Goal: Information Seeking & Learning: Check status

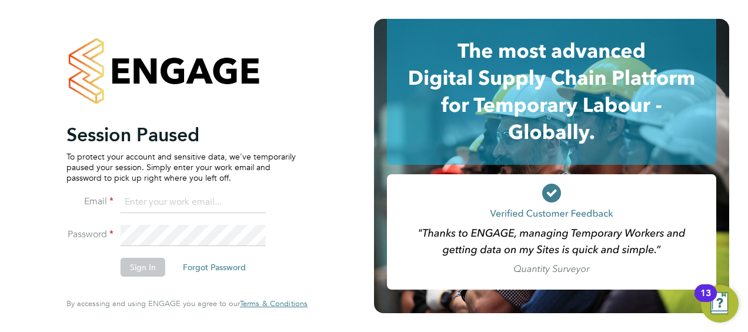
click at [183, 200] on input at bounding box center [193, 202] width 145 height 21
type input "Nicholas.morgan@hays.com"
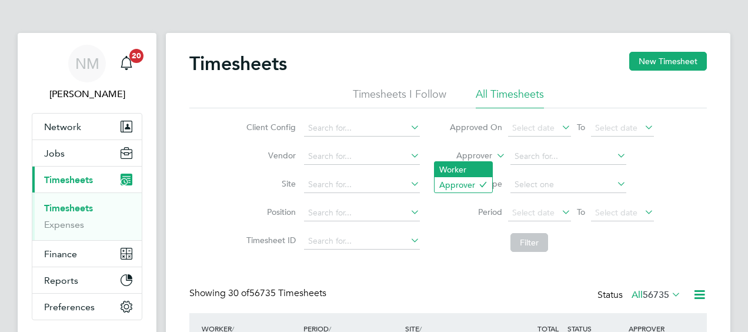
click at [480, 163] on li "Worker" at bounding box center [464, 169] width 58 height 15
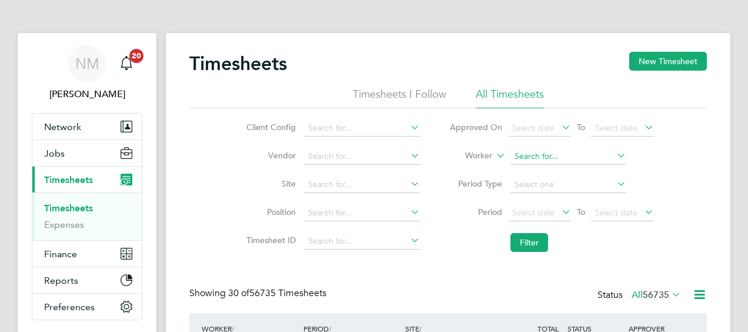
click at [527, 157] on input at bounding box center [569, 156] width 116 height 16
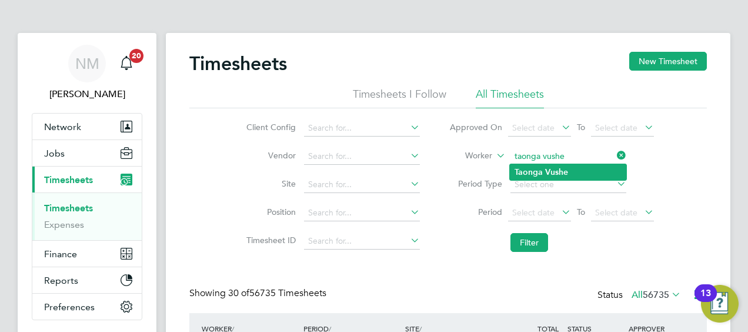
click at [532, 166] on li "Taonga Vushe" at bounding box center [568, 172] width 117 height 16
type input "Taonga Vushe"
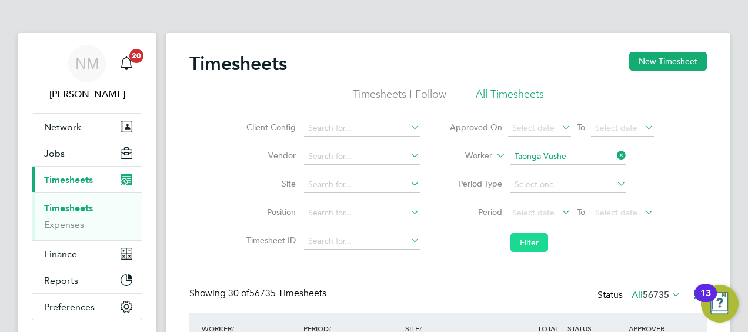
click at [526, 245] on button "Filter" at bounding box center [530, 242] width 38 height 19
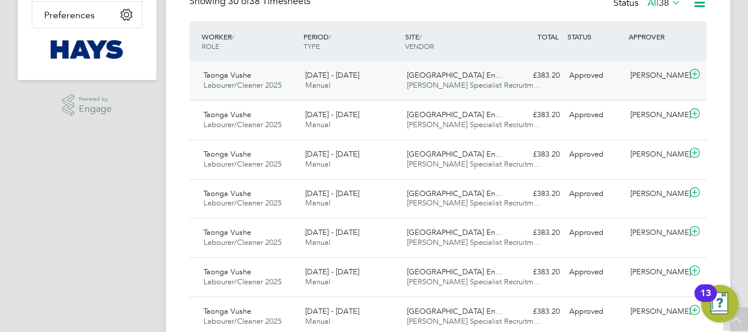
click at [542, 84] on div "£383.20 Approved" at bounding box center [534, 75] width 61 height 19
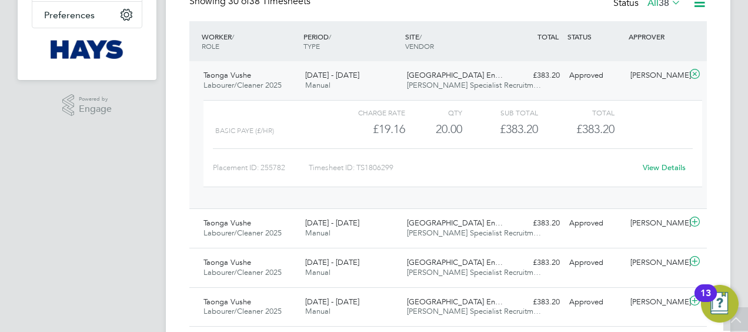
click at [653, 165] on link "View Details" at bounding box center [664, 167] width 43 height 10
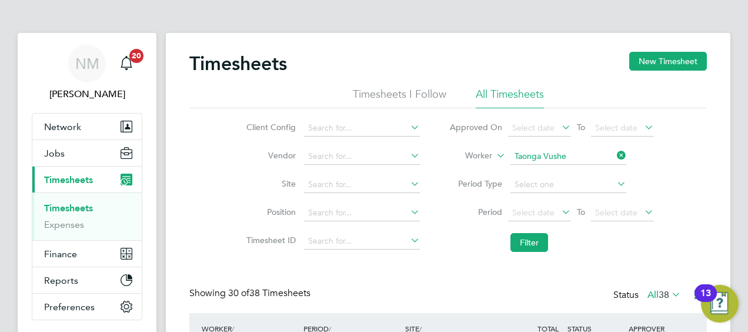
click at [446, 177] on li "Period Type" at bounding box center [552, 185] width 234 height 28
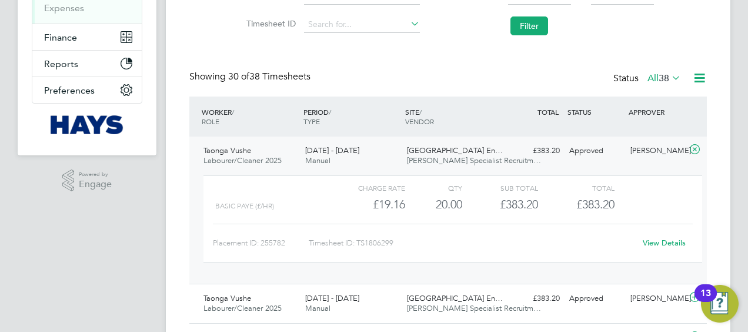
scroll to position [222, 0]
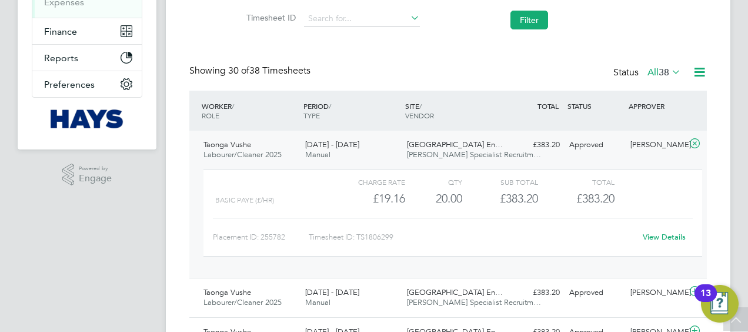
click at [665, 235] on link "View Details" at bounding box center [664, 237] width 43 height 10
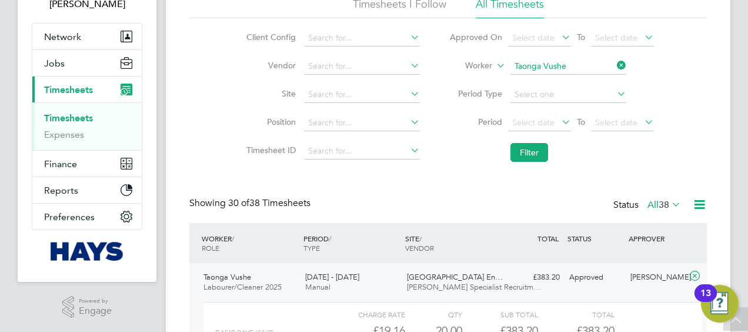
scroll to position [87, 0]
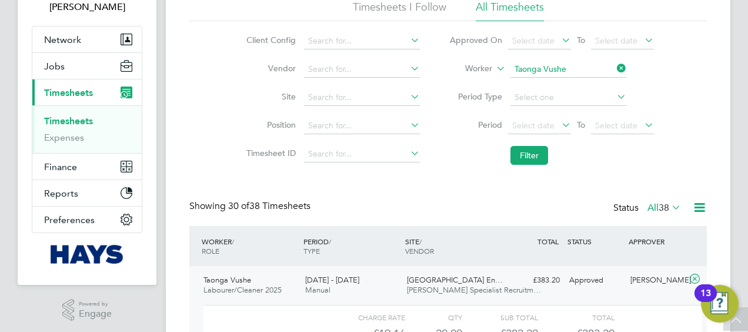
click at [615, 69] on icon at bounding box center [615, 68] width 0 height 16
click at [605, 69] on input at bounding box center [569, 69] width 116 height 16
click at [587, 90] on li "Cezary So kolowski" at bounding box center [589, 85] width 158 height 16
type input "Cezary Sokolowski"
click at [538, 148] on button "Filter" at bounding box center [530, 155] width 38 height 19
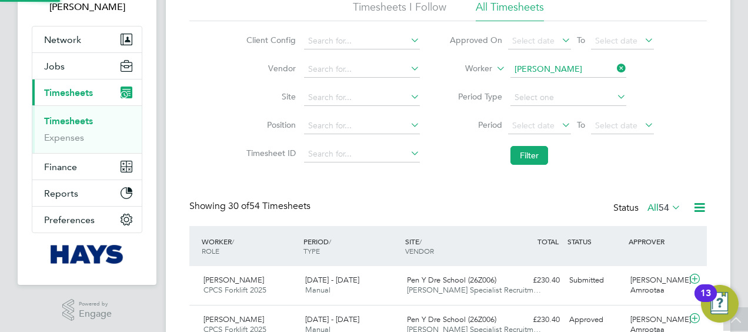
scroll to position [29, 102]
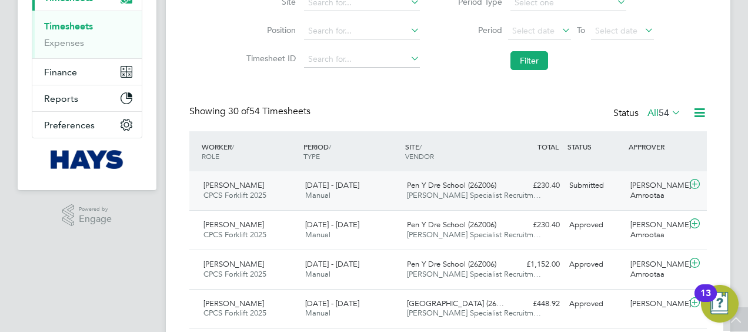
click at [500, 204] on div "Pen Y Dre School (26Z006) Hays Specialist Recruitm…" at bounding box center [453, 190] width 102 height 29
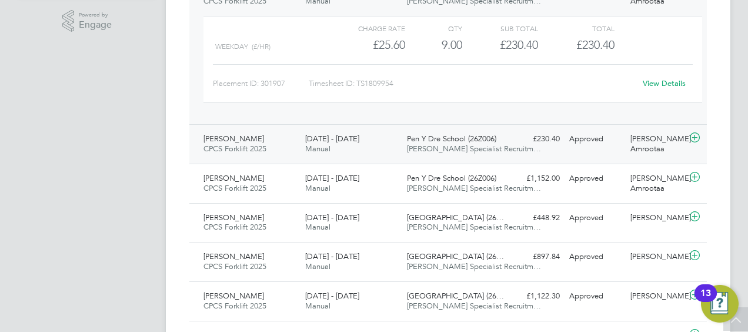
click at [498, 142] on div "Pen Y Dre School (26Z006) Hays Specialist Recruitm…" at bounding box center [453, 143] width 102 height 29
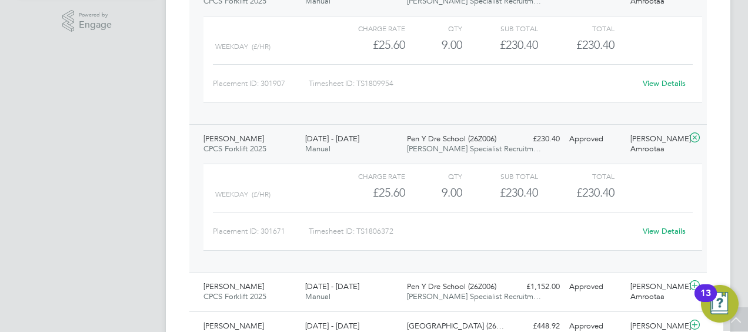
click at [656, 238] on div "View Details" at bounding box center [664, 231] width 58 height 19
click at [656, 235] on div "View Details" at bounding box center [664, 231] width 58 height 19
click at [658, 229] on link "View Details" at bounding box center [664, 231] width 43 height 10
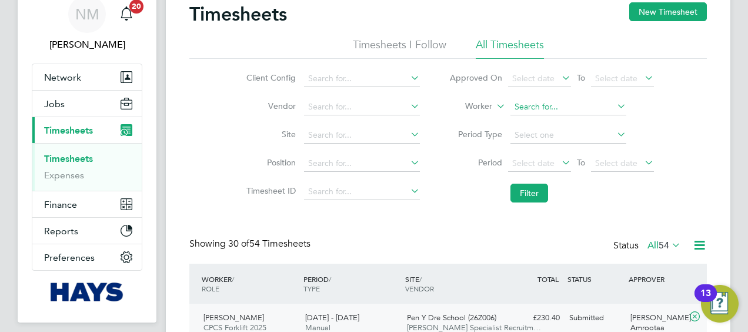
click at [613, 109] on input at bounding box center [569, 107] width 116 height 16
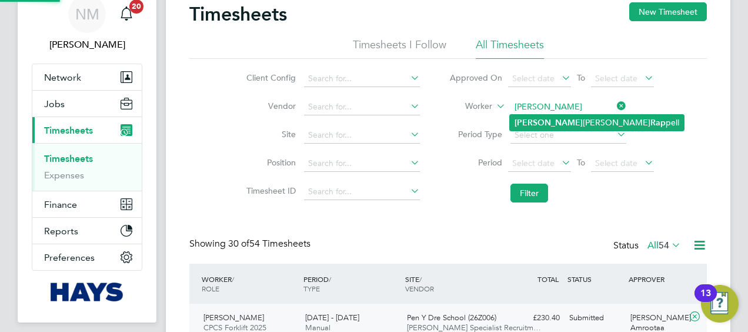
click at [651, 127] on b "Rap" at bounding box center [658, 123] width 15 height 10
type input "Simon James Rappell"
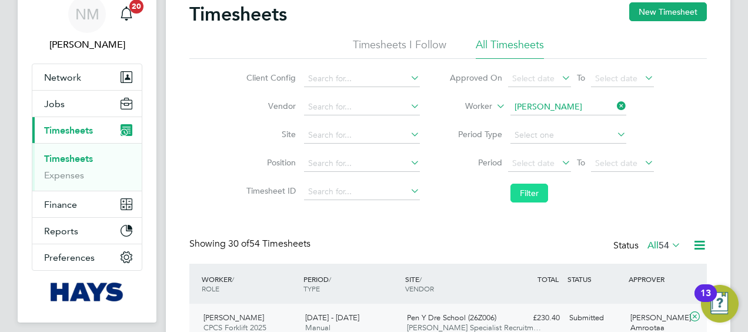
click at [528, 190] on button "Filter" at bounding box center [530, 193] width 38 height 19
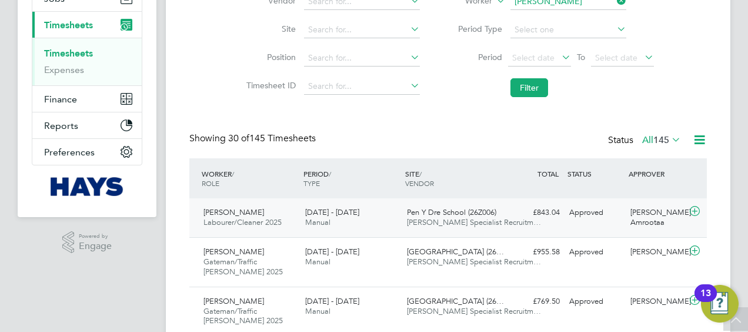
click at [422, 215] on span "Pen Y Dre School (26Z006)" at bounding box center [451, 212] width 89 height 10
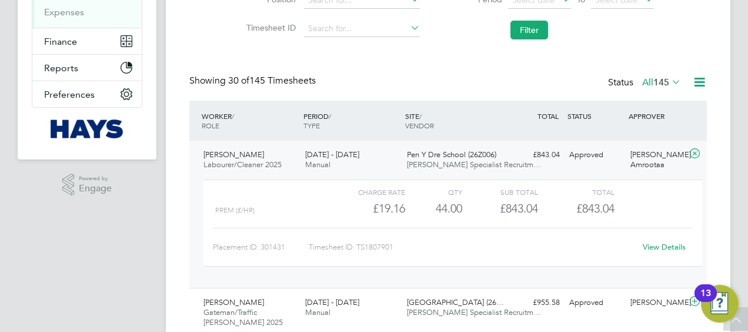
click at [666, 242] on link "View Details" at bounding box center [664, 247] width 43 height 10
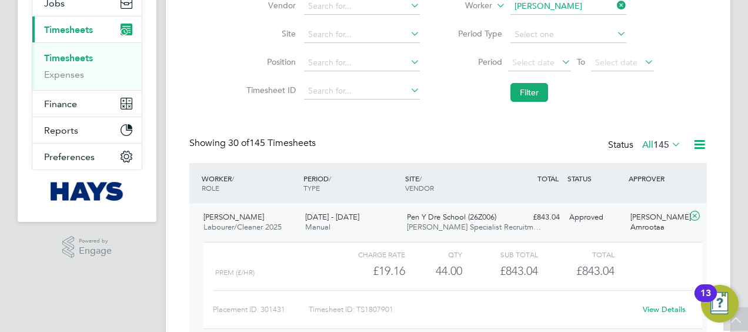
click at [615, 8] on icon at bounding box center [615, 5] width 0 height 16
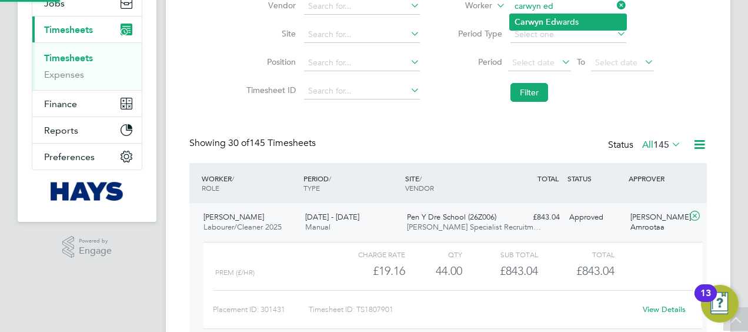
click at [583, 14] on li "Carwyn Ed wards" at bounding box center [568, 22] width 117 height 16
type input "[PERSON_NAME]"
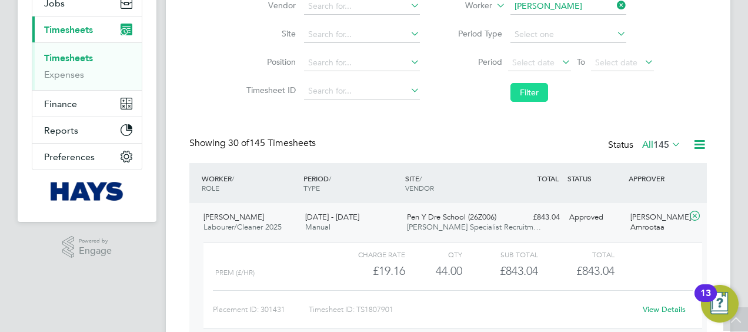
click at [545, 90] on button "Filter" at bounding box center [530, 92] width 38 height 19
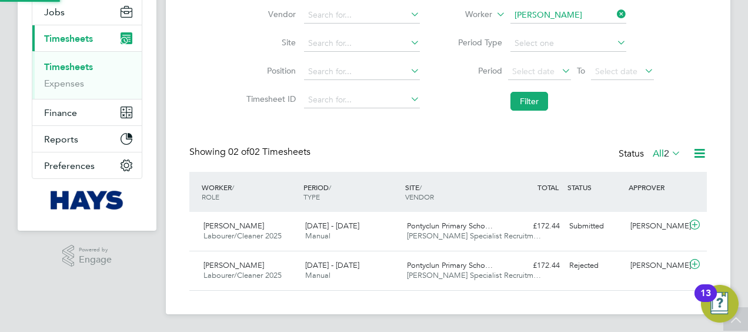
scroll to position [29, 102]
click at [474, 219] on div "Pontyclun Primary Scho… Hays Specialist Recruitm…" at bounding box center [453, 231] width 102 height 29
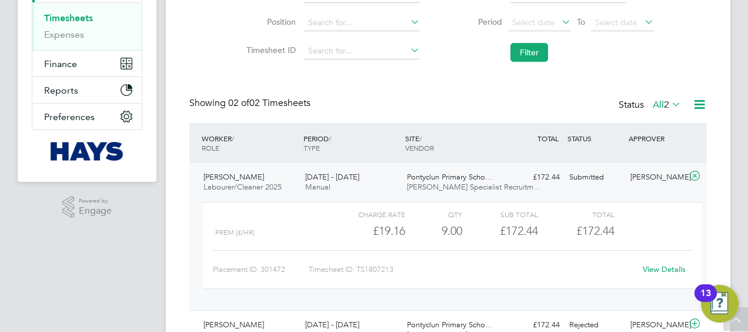
scroll to position [191, 0]
click at [647, 268] on link "View Details" at bounding box center [664, 268] width 43 height 10
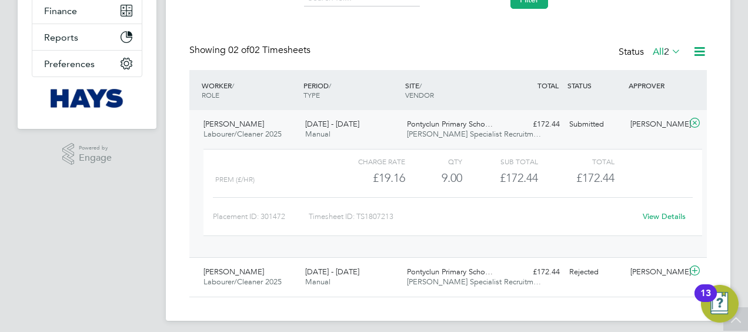
scroll to position [245, 0]
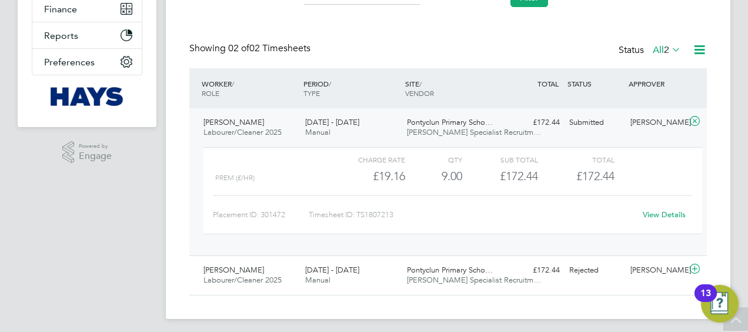
click at [650, 217] on link "View Details" at bounding box center [664, 214] width 43 height 10
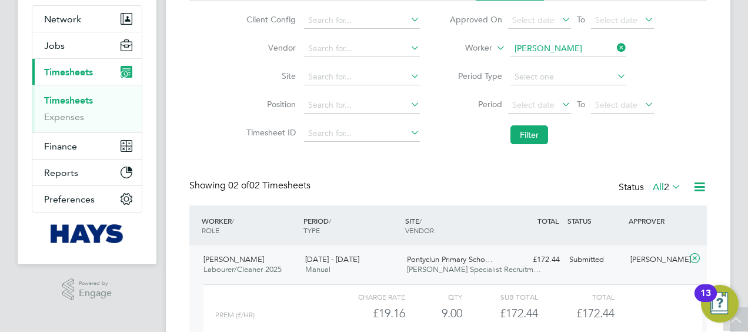
scroll to position [104, 0]
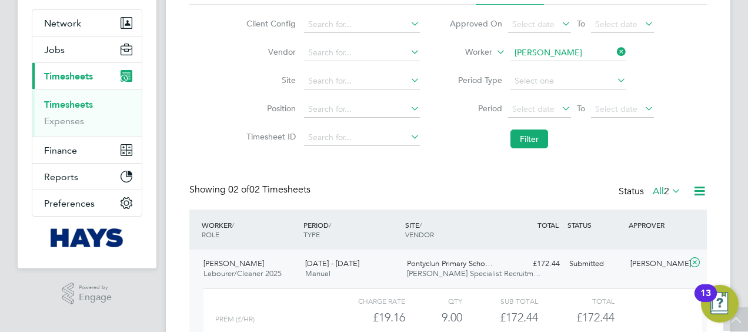
click at [615, 45] on icon at bounding box center [615, 52] width 0 height 16
click at [601, 48] on input at bounding box center [569, 53] width 116 height 16
type input "a"
click at [570, 66] on li "Ashley Mc allister" at bounding box center [568, 69] width 117 height 16
type input "Ashley Mcallister"
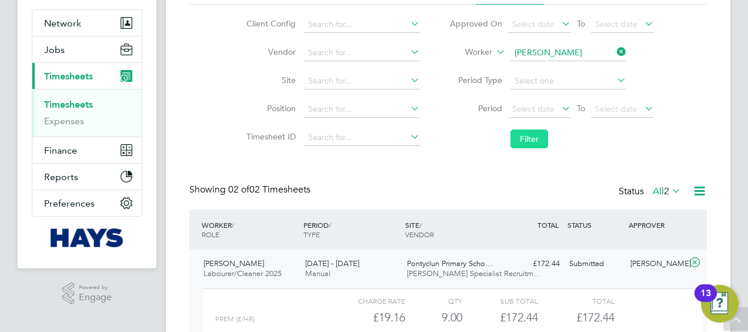
click at [526, 132] on button "Filter" at bounding box center [530, 138] width 38 height 19
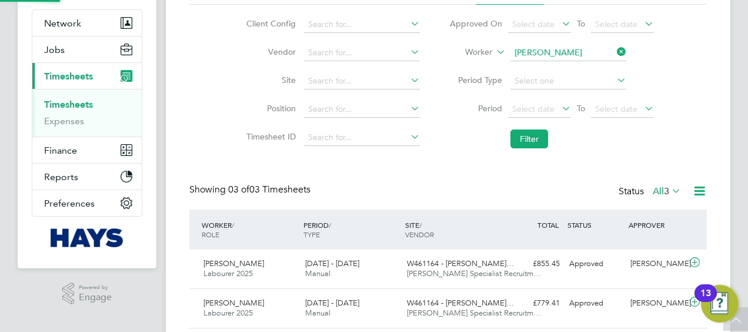
scroll to position [29, 102]
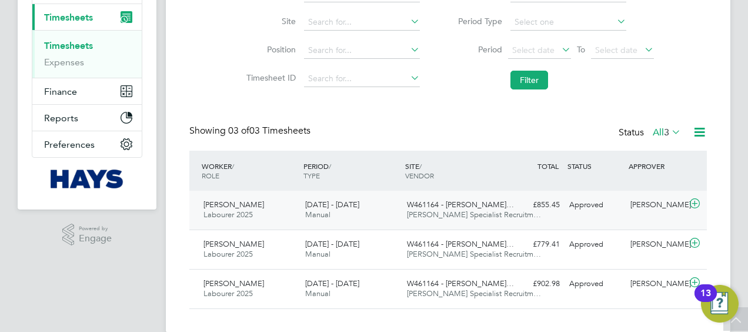
click at [506, 201] on div "£855.45 Approved" at bounding box center [534, 204] width 61 height 19
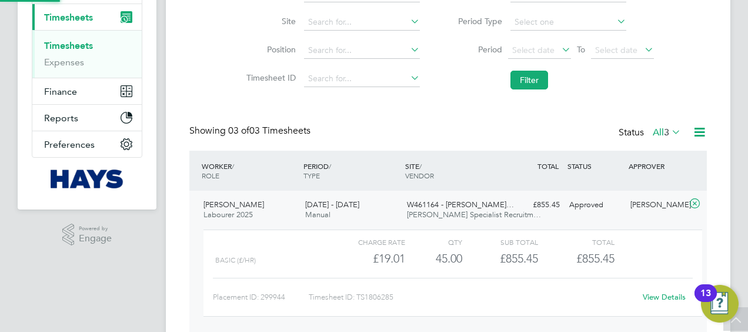
scroll to position [20, 115]
click at [658, 301] on div "View Details" at bounding box center [664, 297] width 58 height 19
click at [657, 297] on link "View Details" at bounding box center [664, 297] width 43 height 10
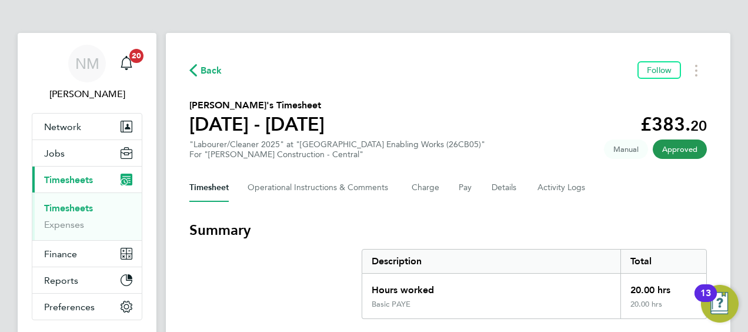
click at [535, 238] on h3 "Summary" at bounding box center [448, 230] width 518 height 19
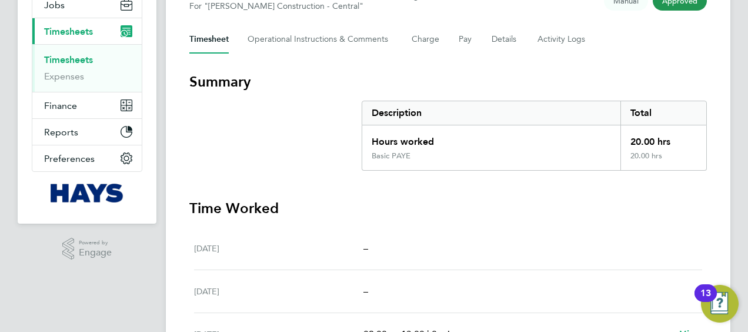
scroll to position [101, 0]
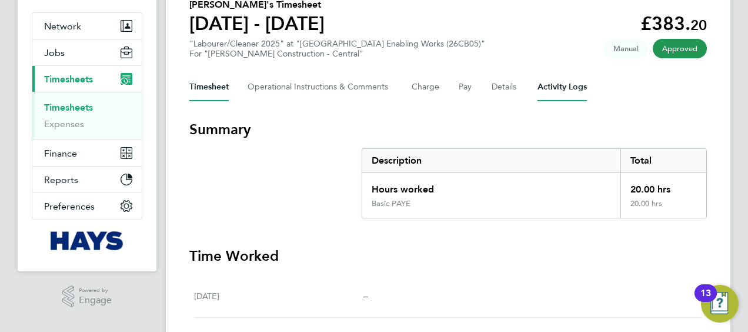
click at [543, 84] on Logs-tab "Activity Logs" at bounding box center [562, 87] width 49 height 28
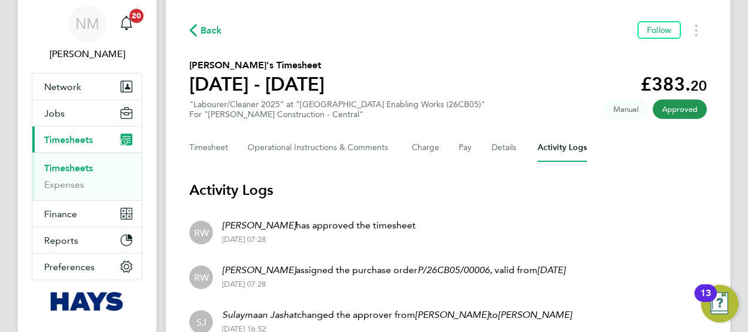
scroll to position [39, 0]
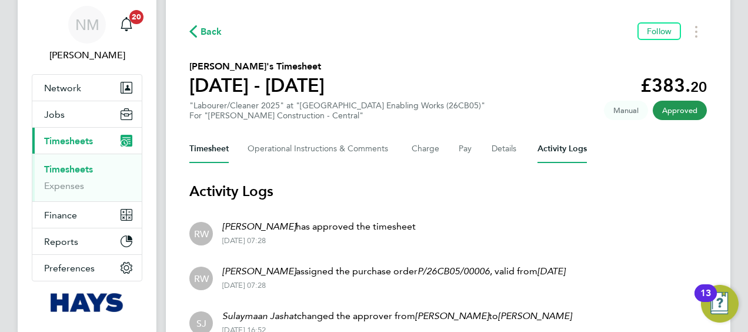
click at [194, 142] on button "Timesheet" at bounding box center [208, 149] width 39 height 28
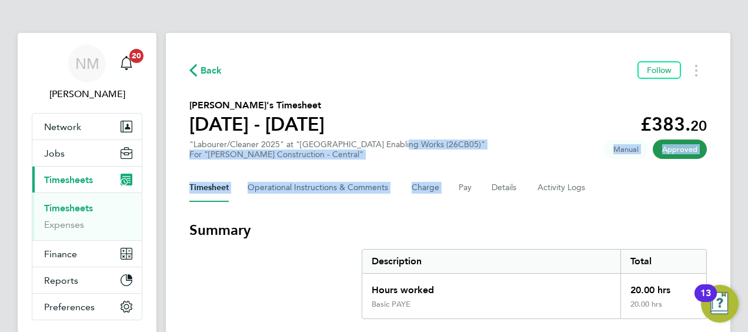
drag, startPoint x: 450, startPoint y: 191, endPoint x: 390, endPoint y: 125, distance: 89.1
click at [390, 125] on section "Taonga Vushe's Timesheet 16 - 22 Aug 2025 £383. 20 "Labourer/Cleaner 2025" at "…" at bounding box center [448, 128] width 518 height 61
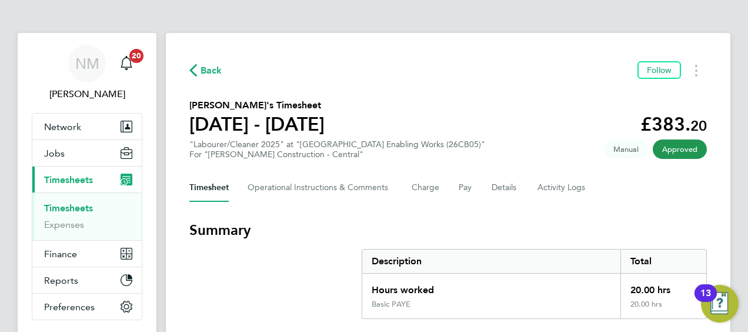
click at [350, 102] on section "Taonga Vushe's Timesheet 16 - 22 Aug 2025 £383. 20 "Labourer/Cleaner 2025" at "…" at bounding box center [448, 128] width 518 height 61
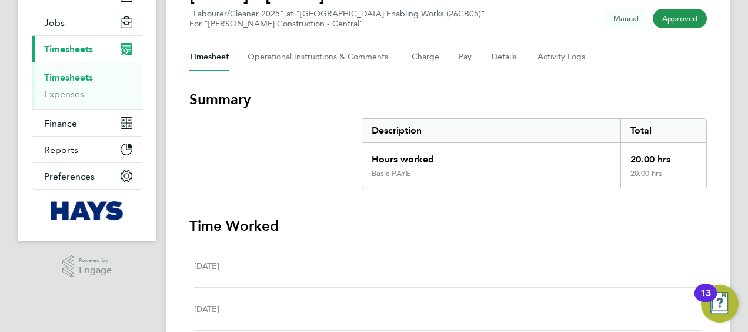
scroll to position [130, 0]
click at [565, 70] on Logs-tab "Activity Logs" at bounding box center [562, 58] width 49 height 28
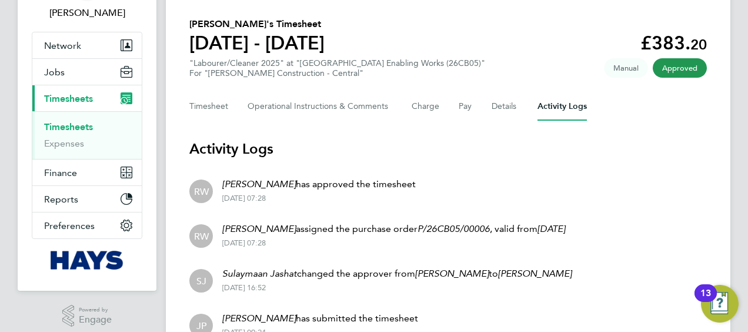
scroll to position [99, 0]
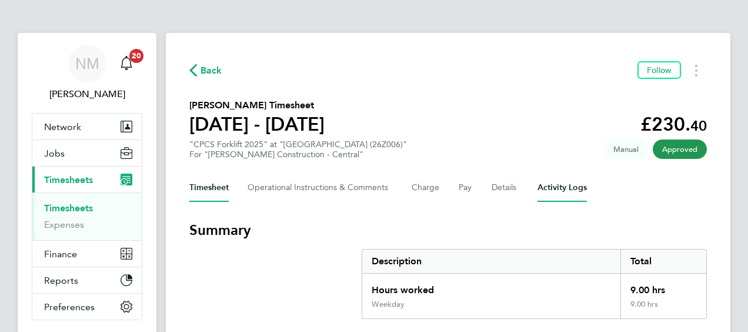
click at [548, 188] on Logs-tab "Activity Logs" at bounding box center [562, 188] width 49 height 28
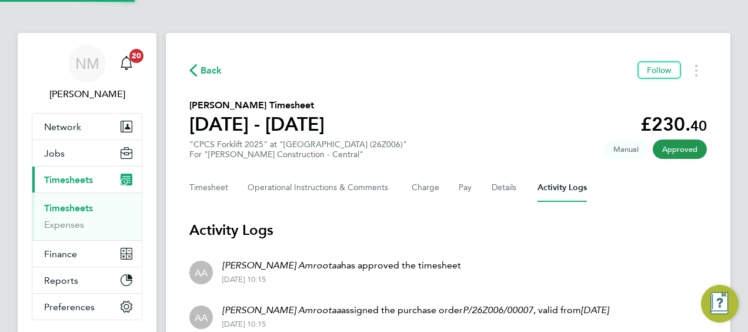
scroll to position [142, 0]
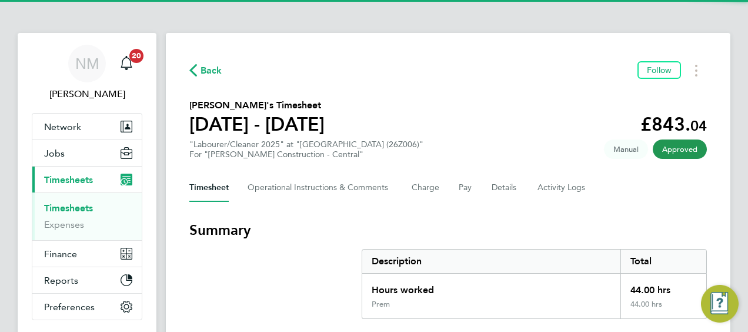
click at [441, 187] on div "Timesheet Operational Instructions & Comments Charge Pay Details Activity Logs" at bounding box center [448, 188] width 518 height 28
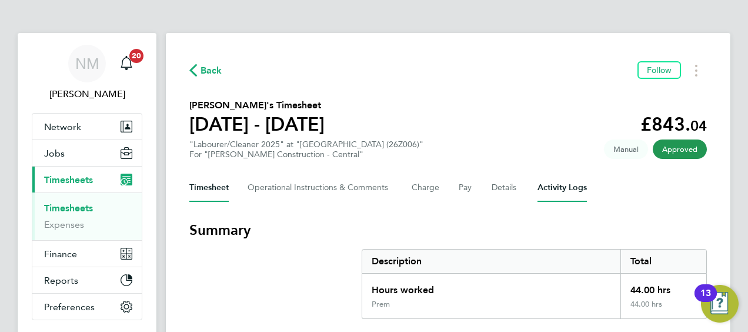
click at [543, 187] on Logs-tab "Activity Logs" at bounding box center [562, 188] width 49 height 28
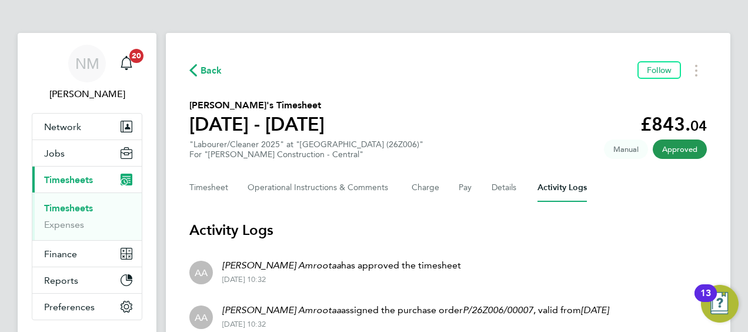
click at [212, 72] on span "Back" at bounding box center [212, 71] width 22 height 14
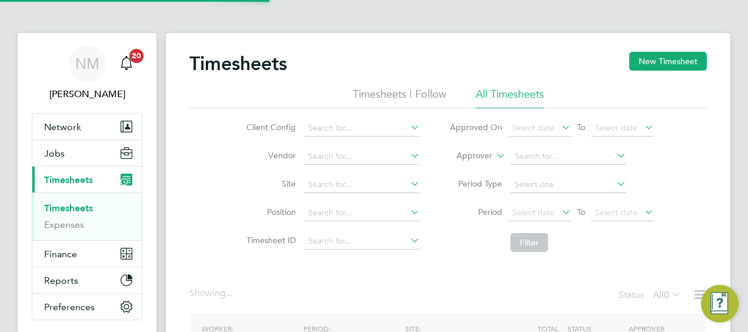
click at [471, 138] on li "Approved On Select date To Select date" at bounding box center [552, 128] width 234 height 28
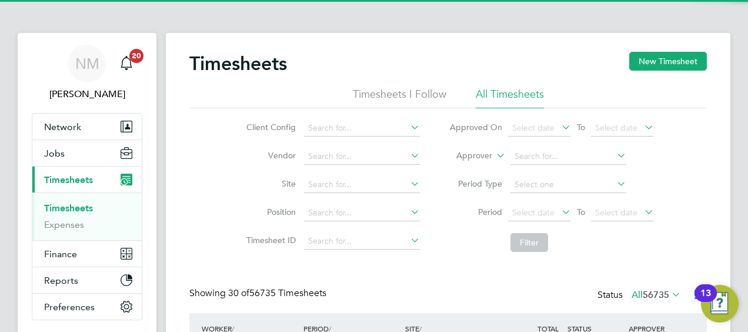
click at [471, 147] on li "Approver" at bounding box center [552, 156] width 234 height 28
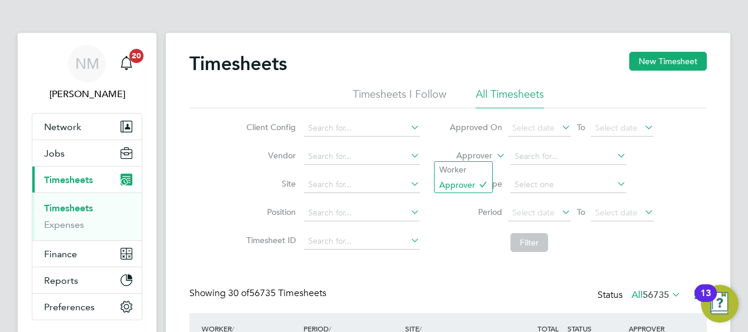
click at [471, 152] on label "Approver" at bounding box center [466, 156] width 53 height 12
click at [467, 162] on li "Worker" at bounding box center [464, 169] width 58 height 15
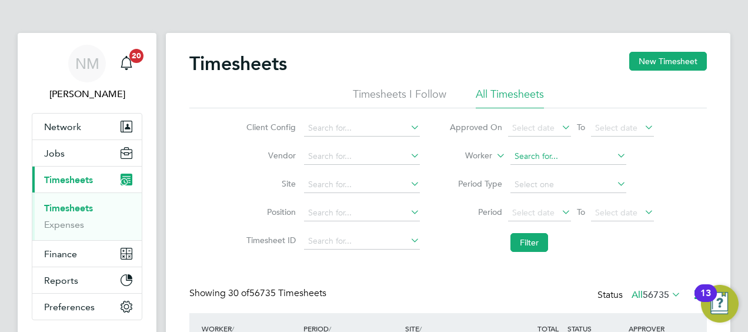
click at [535, 160] on input at bounding box center [569, 156] width 116 height 16
click at [545, 187] on li "Greg Pascoe" at bounding box center [599, 188] width 178 height 16
type input "[PERSON_NAME]"
click at [537, 244] on button "Filter" at bounding box center [530, 242] width 38 height 19
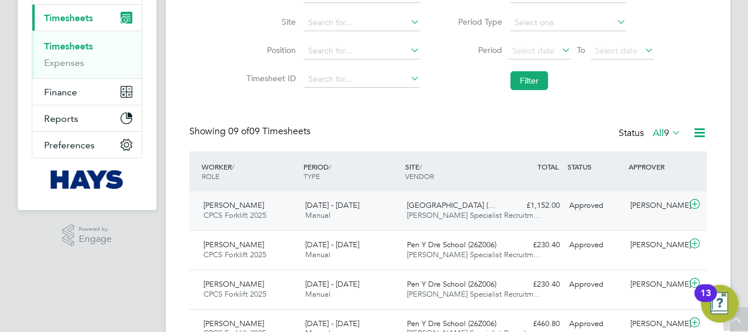
click at [432, 217] on span "[PERSON_NAME] Specialist Recruitm…" at bounding box center [474, 215] width 134 height 10
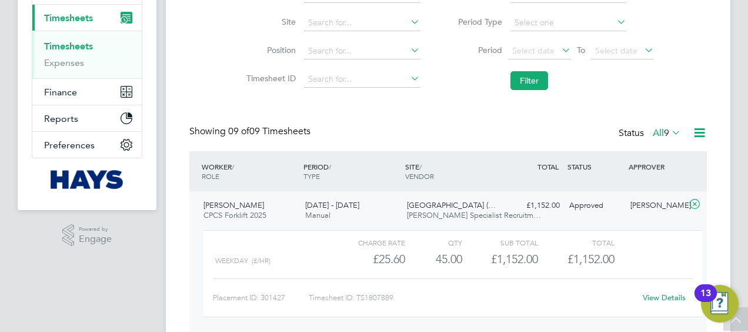
click at [653, 292] on link "View Details" at bounding box center [664, 297] width 43 height 10
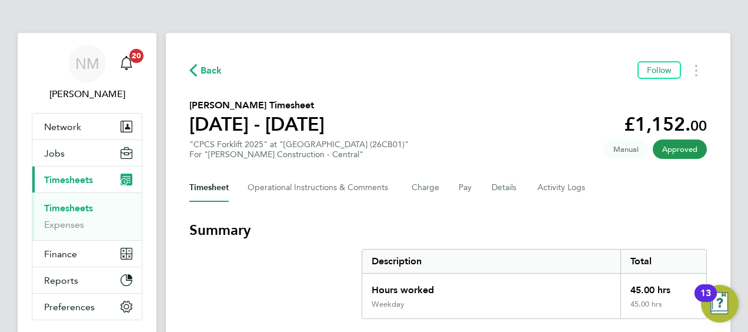
click at [555, 182] on Logs-tab "Activity Logs" at bounding box center [562, 188] width 49 height 28
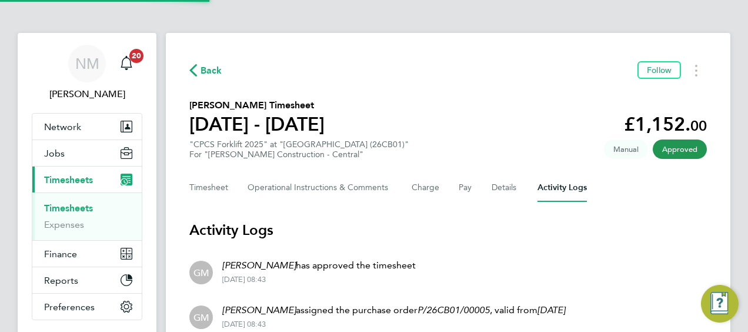
scroll to position [187, 0]
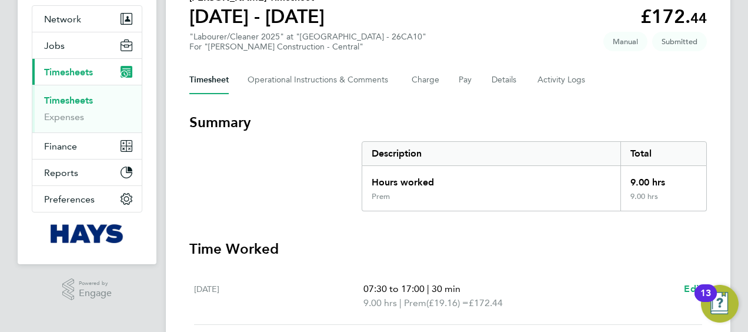
scroll to position [107, 0]
click at [573, 81] on Logs-tab "Activity Logs" at bounding box center [562, 80] width 49 height 28
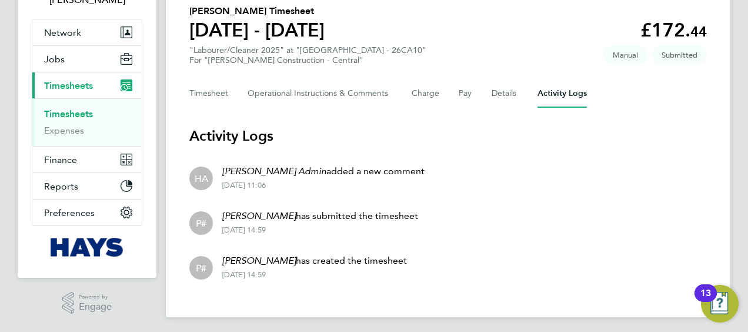
scroll to position [61, 0]
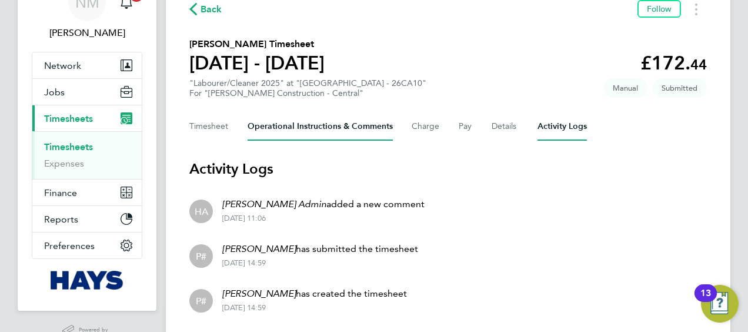
click at [341, 121] on Comments-tab "Operational Instructions & Comments" at bounding box center [320, 126] width 145 height 28
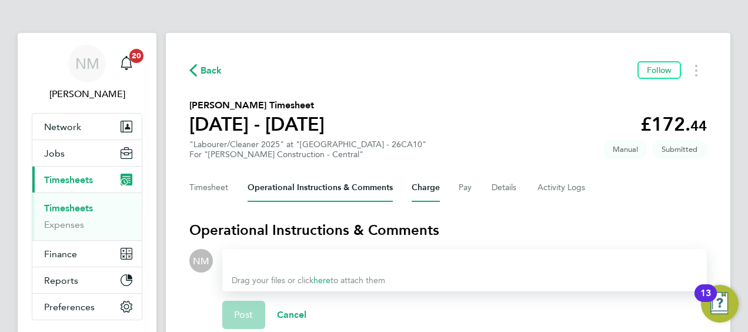
click at [414, 188] on button "Charge" at bounding box center [426, 188] width 28 height 28
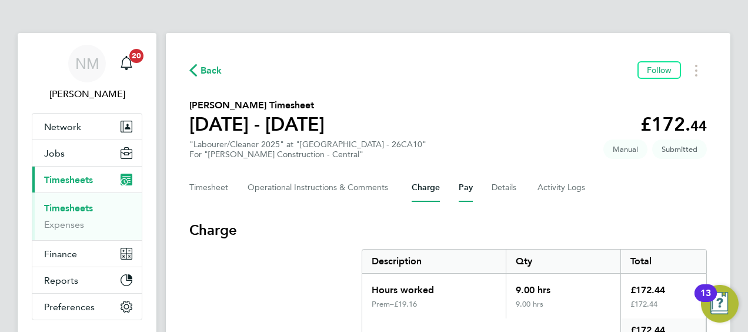
click at [459, 194] on button "Pay" at bounding box center [466, 188] width 14 height 28
click at [502, 188] on button "Details" at bounding box center [505, 188] width 27 height 28
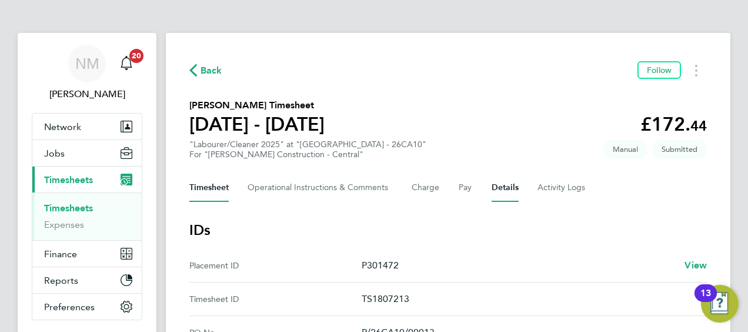
click at [225, 186] on button "Timesheet" at bounding box center [208, 188] width 39 height 28
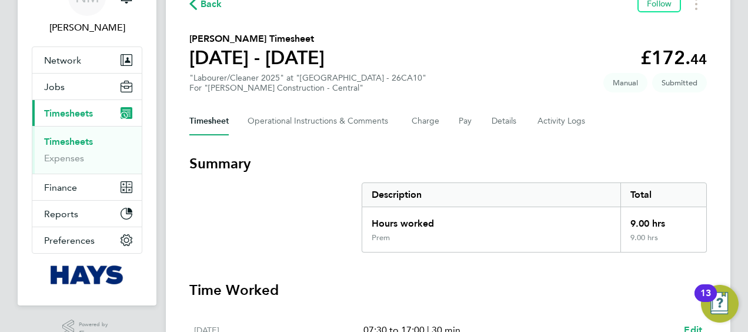
scroll to position [36, 0]
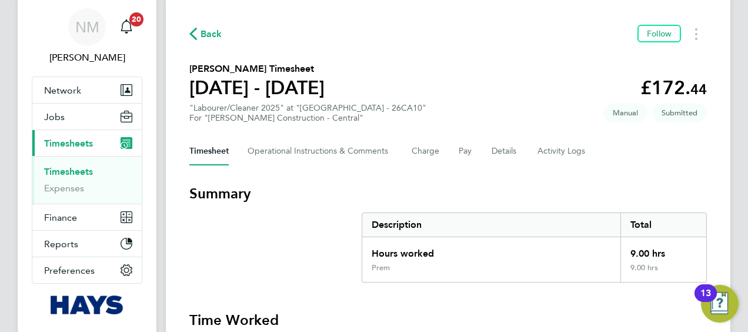
click at [211, 35] on span "Back" at bounding box center [212, 34] width 22 height 14
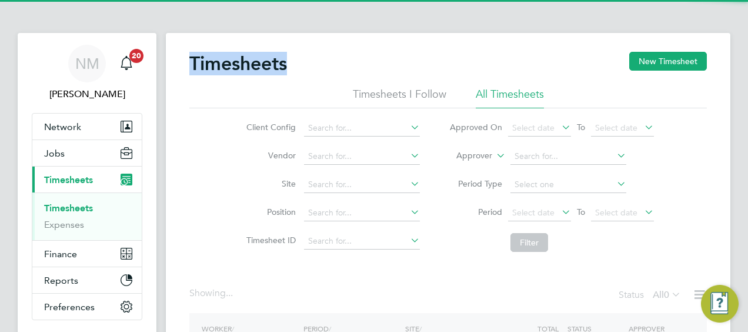
click at [465, 155] on label "Approver" at bounding box center [466, 156] width 53 height 12
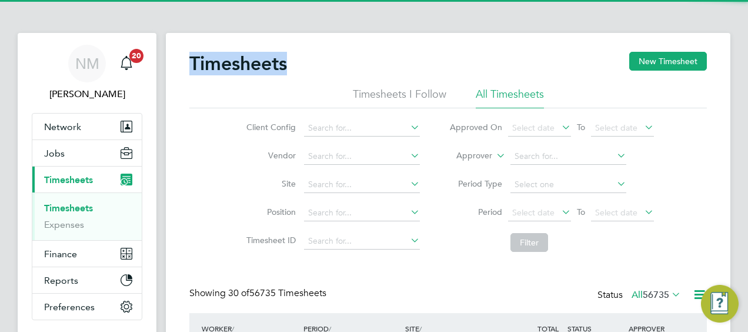
click at [466, 158] on label "Approver" at bounding box center [466, 156] width 53 height 12
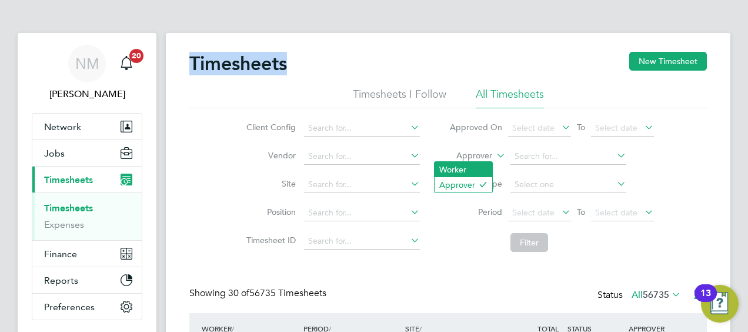
click at [465, 162] on li "Worker" at bounding box center [464, 169] width 58 height 15
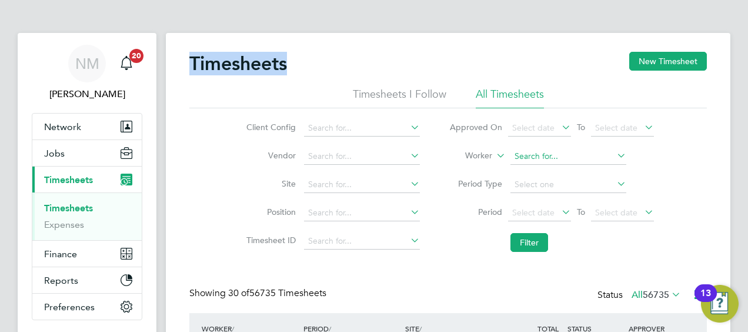
click at [544, 150] on input at bounding box center [569, 156] width 116 height 16
click at [552, 183] on li "Baba tunde Osibowale" at bounding box center [582, 188] width 145 height 16
type input "Babatunde Osibowale"
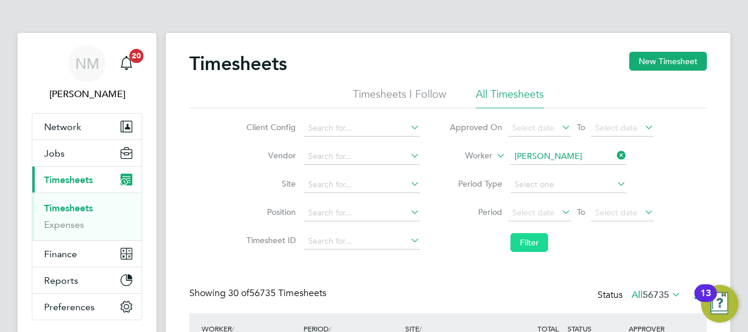
click at [524, 240] on button "Filter" at bounding box center [530, 242] width 38 height 19
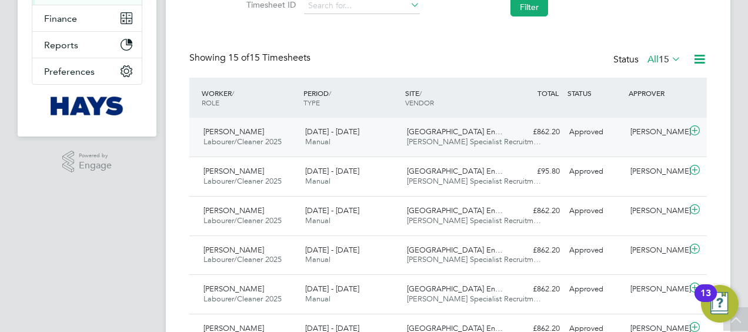
click at [411, 129] on span "Willows High School En…" at bounding box center [455, 132] width 96 height 10
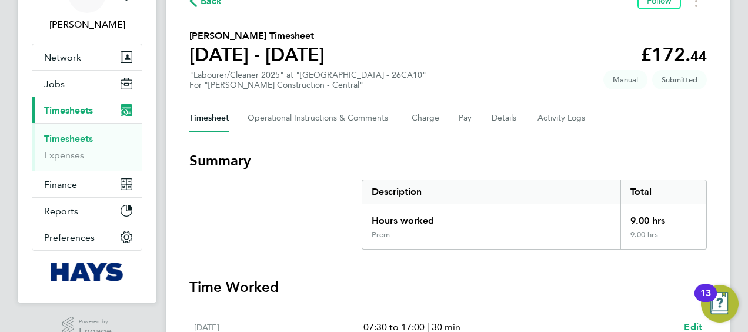
scroll to position [69, 0]
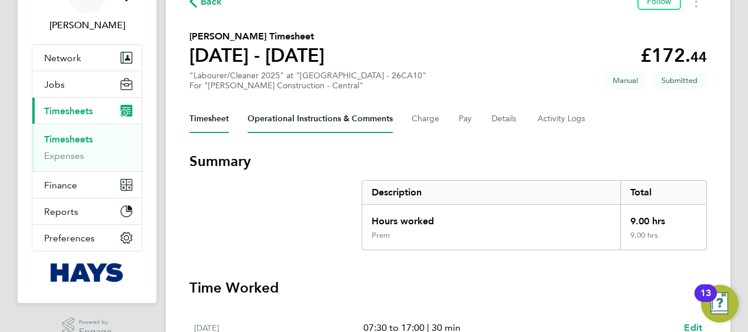
click at [288, 118] on Comments-tab "Operational Instructions & Comments" at bounding box center [320, 119] width 145 height 28
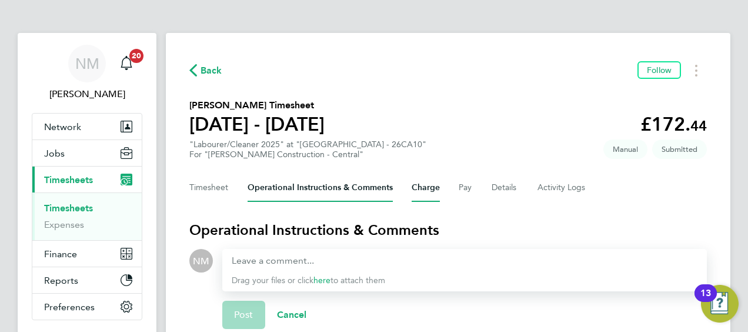
click at [432, 177] on button "Charge" at bounding box center [426, 188] width 28 height 28
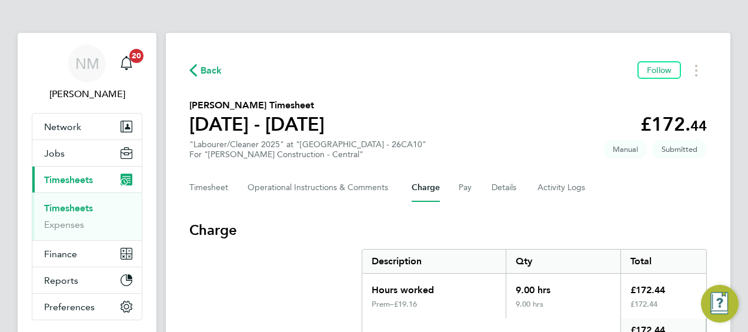
scroll to position [89, 0]
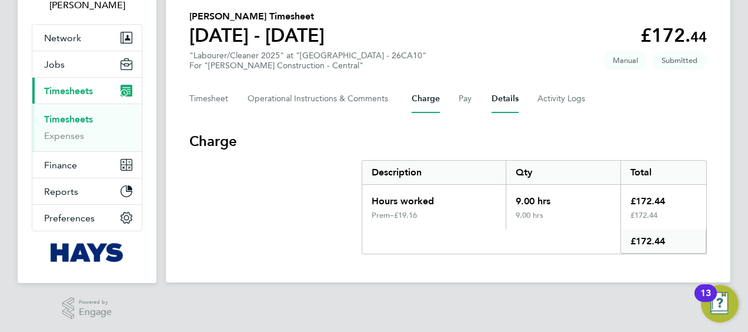
click at [511, 96] on button "Details" at bounding box center [505, 99] width 27 height 28
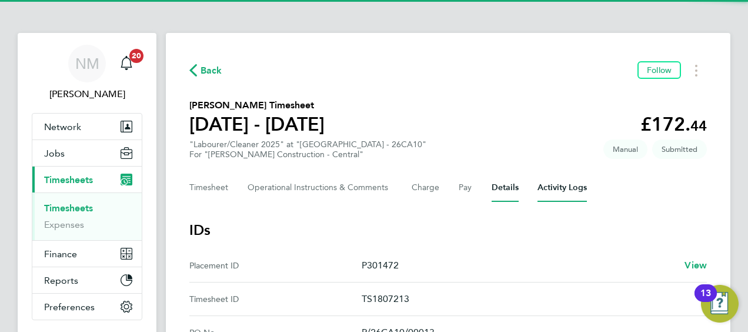
click at [567, 199] on Logs-tab "Activity Logs" at bounding box center [562, 188] width 49 height 28
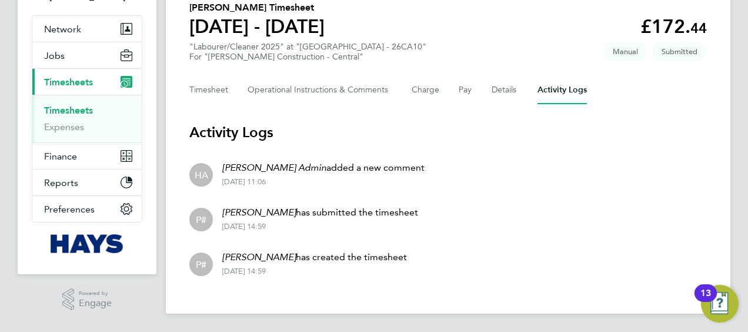
scroll to position [52, 0]
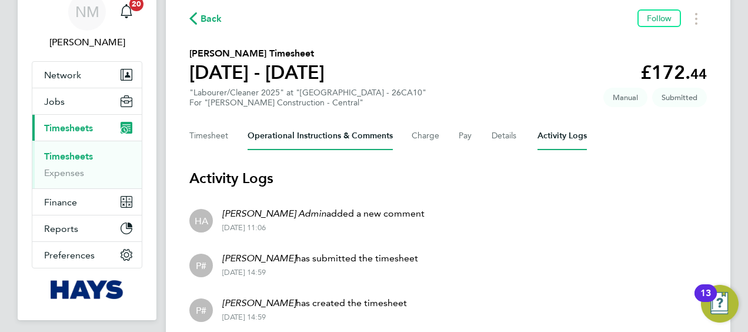
click at [297, 146] on Comments-tab "Operational Instructions & Comments" at bounding box center [320, 136] width 145 height 28
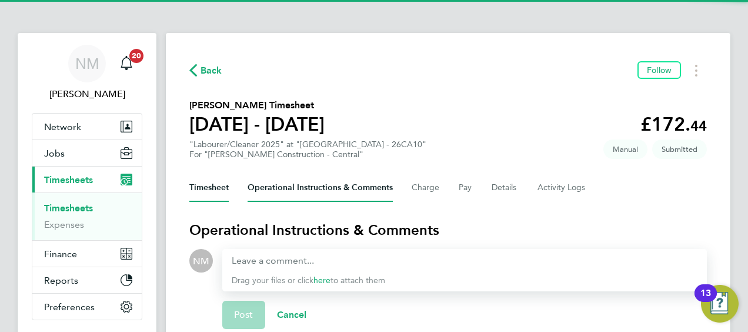
click at [209, 189] on button "Timesheet" at bounding box center [208, 188] width 39 height 28
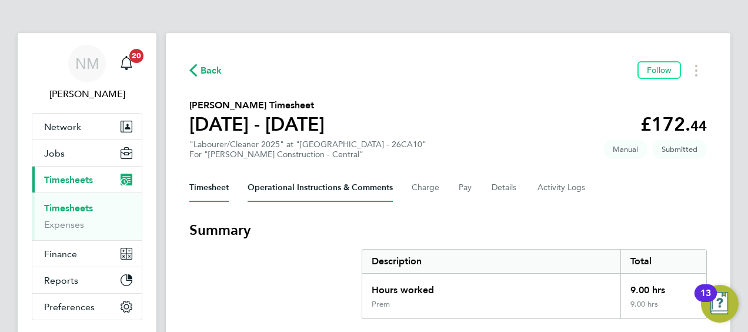
click at [310, 188] on Comments-tab "Operational Instructions & Comments" at bounding box center [320, 188] width 145 height 28
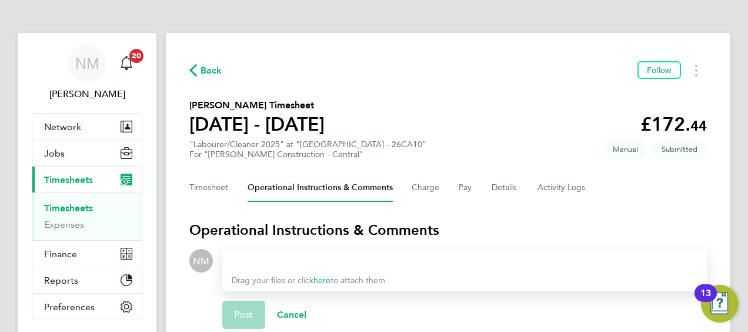
scroll to position [127, 0]
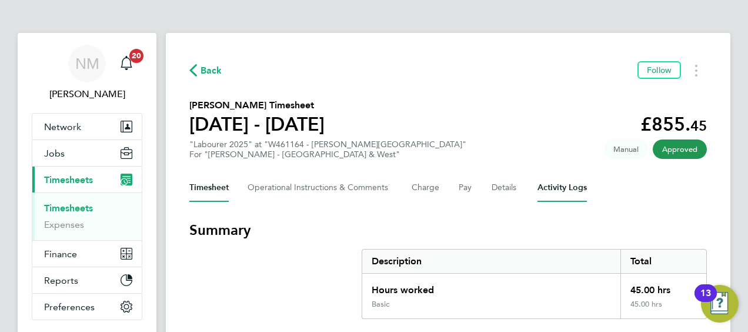
click at [565, 188] on Logs-tab "Activity Logs" at bounding box center [562, 188] width 49 height 28
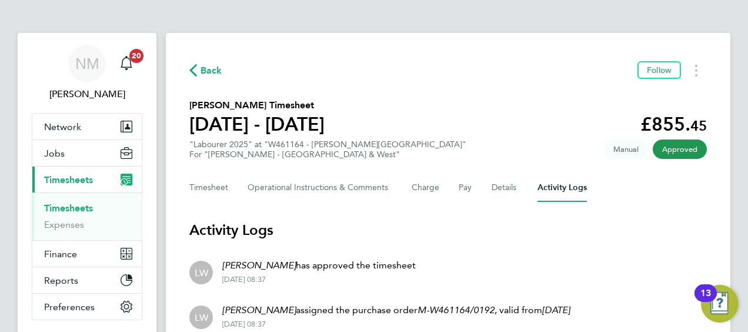
scroll to position [61, 0]
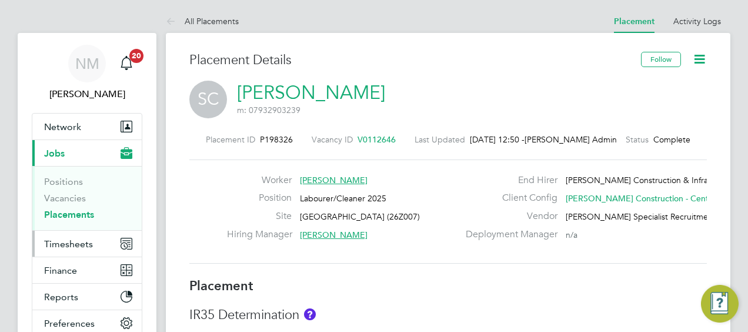
click at [79, 240] on span "Timesheets" at bounding box center [68, 243] width 49 height 11
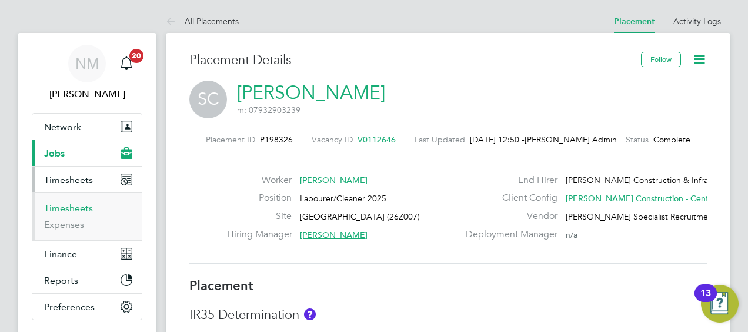
click at [78, 207] on link "Timesheets" at bounding box center [68, 207] width 49 height 11
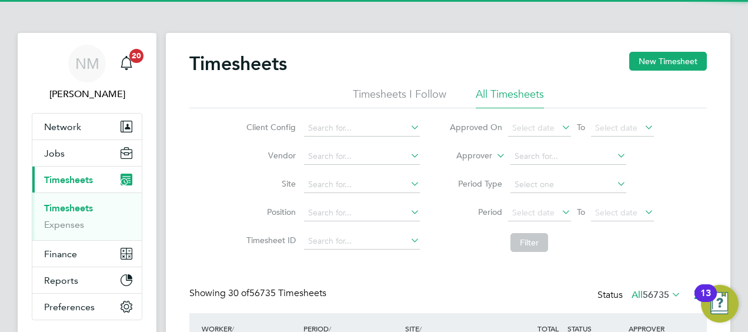
click at [472, 161] on label "Approver" at bounding box center [466, 156] width 53 height 12
click at [471, 156] on label "Approver" at bounding box center [466, 156] width 53 height 12
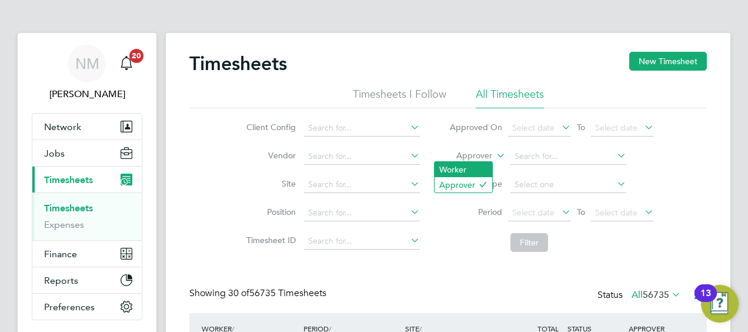
click at [469, 163] on li "Worker" at bounding box center [464, 169] width 58 height 15
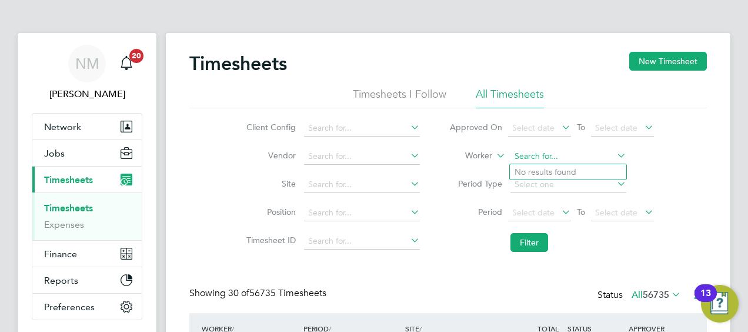
click at [517, 155] on input at bounding box center [569, 156] width 116 height 16
click at [537, 167] on li "Ash ley Mc allister" at bounding box center [568, 172] width 117 height 16
type input "[PERSON_NAME]"
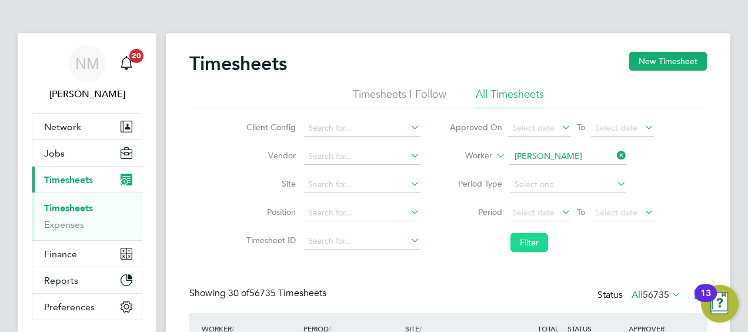
click at [520, 245] on button "Filter" at bounding box center [530, 242] width 38 height 19
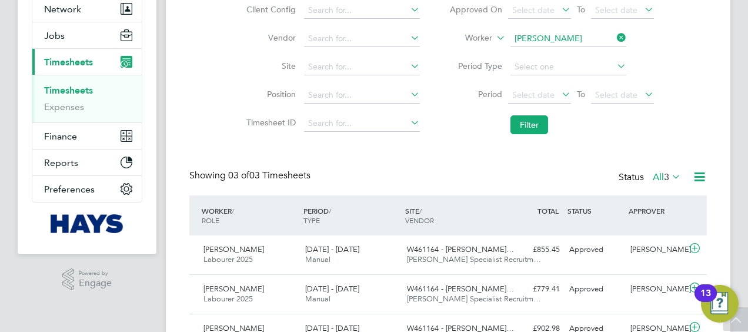
click at [410, 240] on div "W461164 - [PERSON_NAME]… [PERSON_NAME] Specialist Recruitm…" at bounding box center [453, 254] width 102 height 29
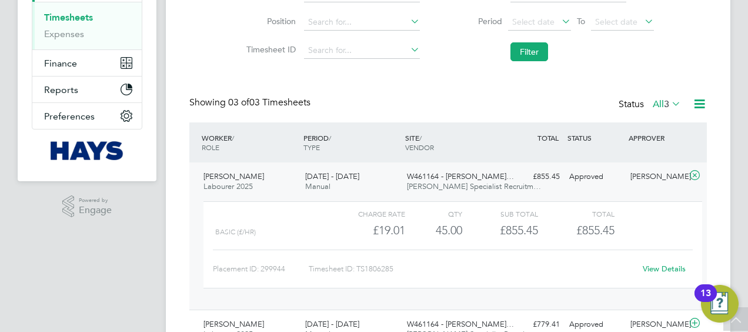
click at [661, 264] on link "View Details" at bounding box center [664, 269] width 43 height 10
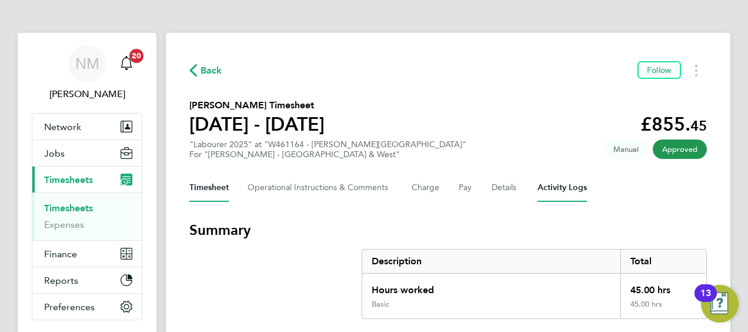
click at [551, 194] on Logs-tab "Activity Logs" at bounding box center [562, 188] width 49 height 28
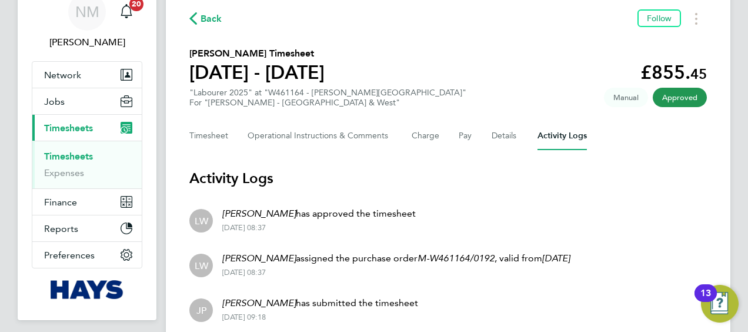
scroll to position [47, 0]
